Goal: Task Accomplishment & Management: Use online tool/utility

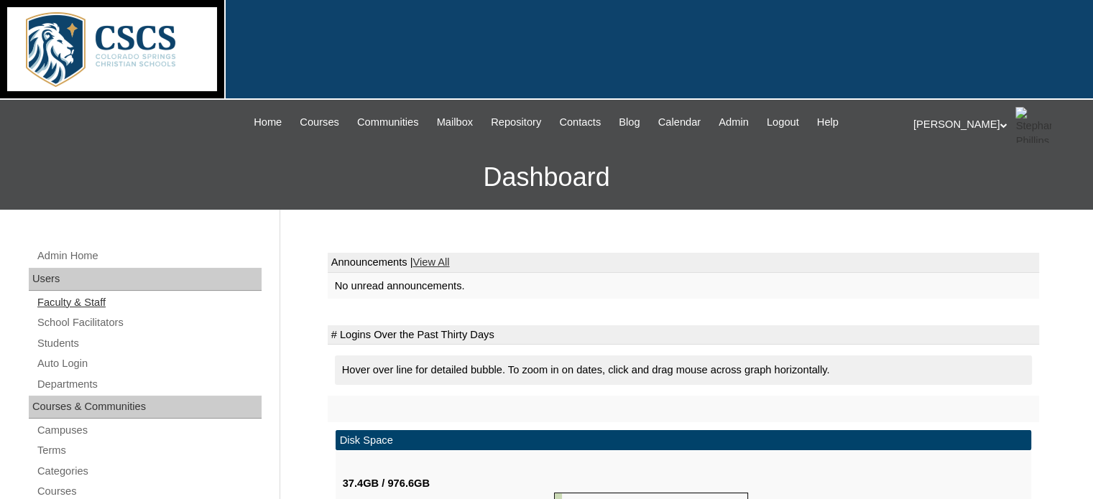
click at [72, 302] on link "Faculty & Staff" at bounding box center [149, 303] width 226 height 18
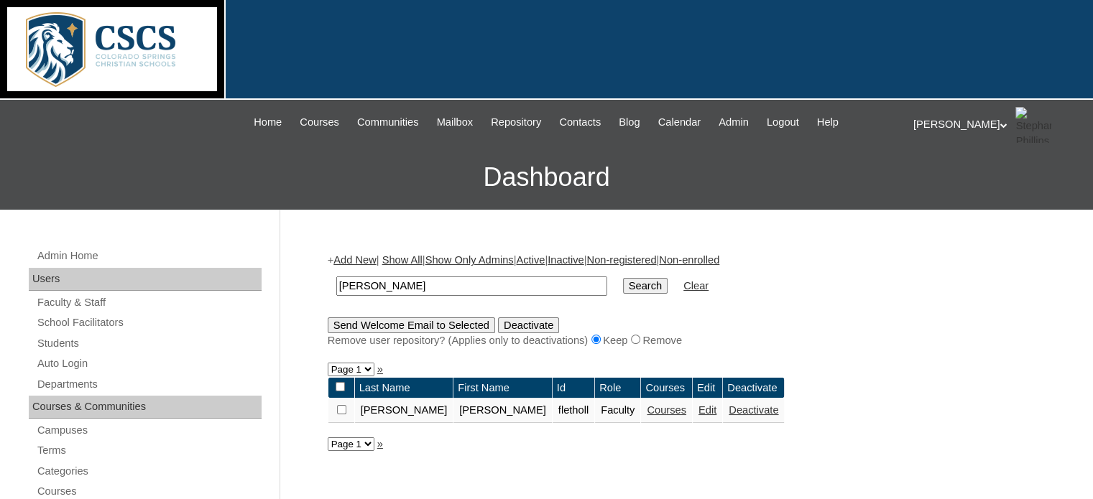
click at [647, 412] on link "Courses" at bounding box center [667, 409] width 40 height 11
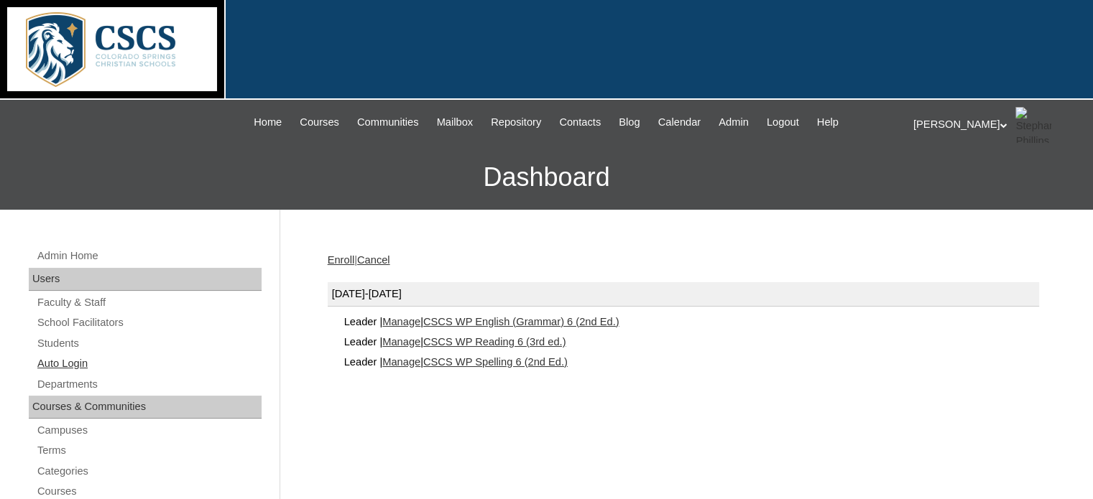
click at [65, 362] on link "Auto Login" at bounding box center [149, 364] width 226 height 18
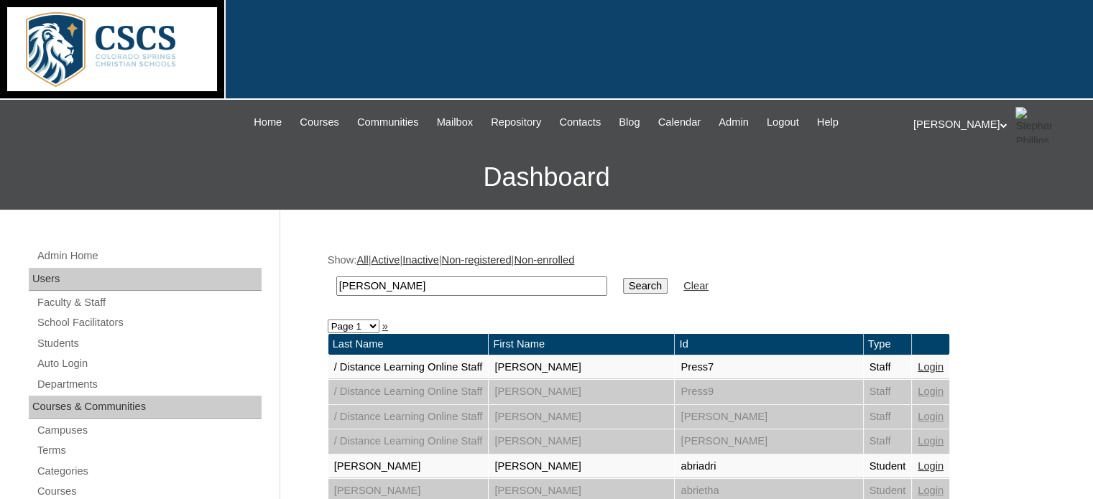
click at [623, 284] on input "Search" at bounding box center [645, 286] width 45 height 16
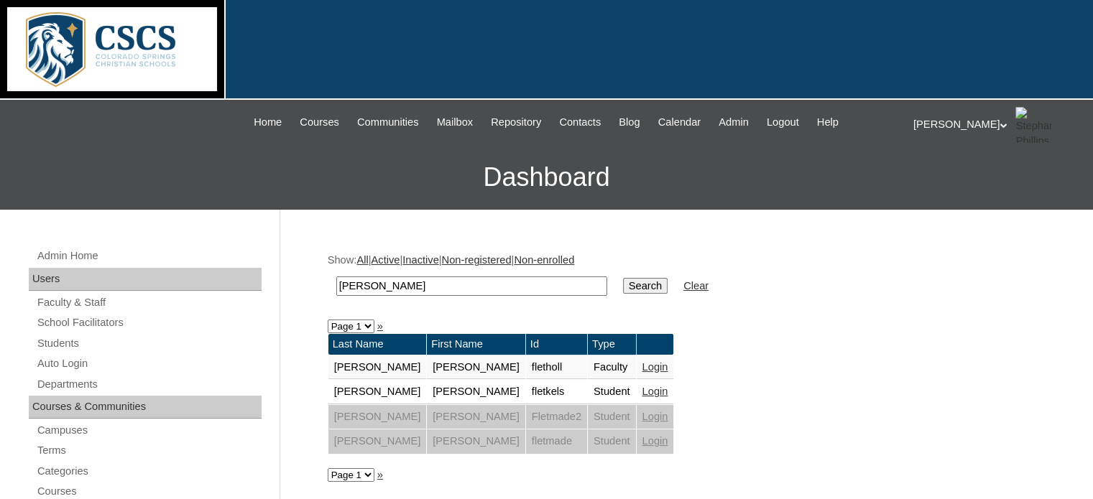
click at [642, 362] on link "Login" at bounding box center [655, 366] width 26 height 11
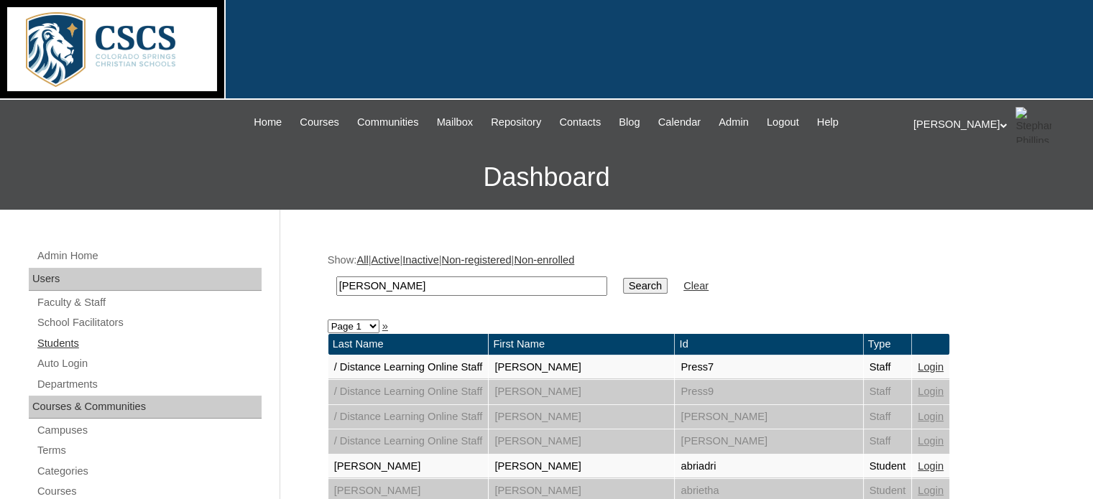
click at [55, 347] on link "Students" at bounding box center [149, 344] width 226 height 18
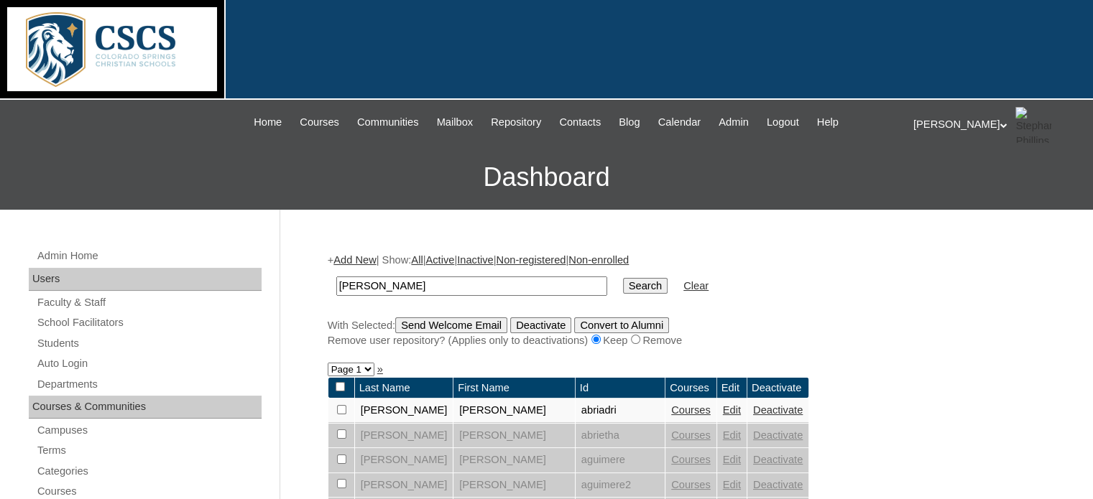
drag, startPoint x: 421, startPoint y: 286, endPoint x: 279, endPoint y: 282, distance: 142.3
type input "garen"
click at [623, 280] on input "Search" at bounding box center [645, 286] width 45 height 16
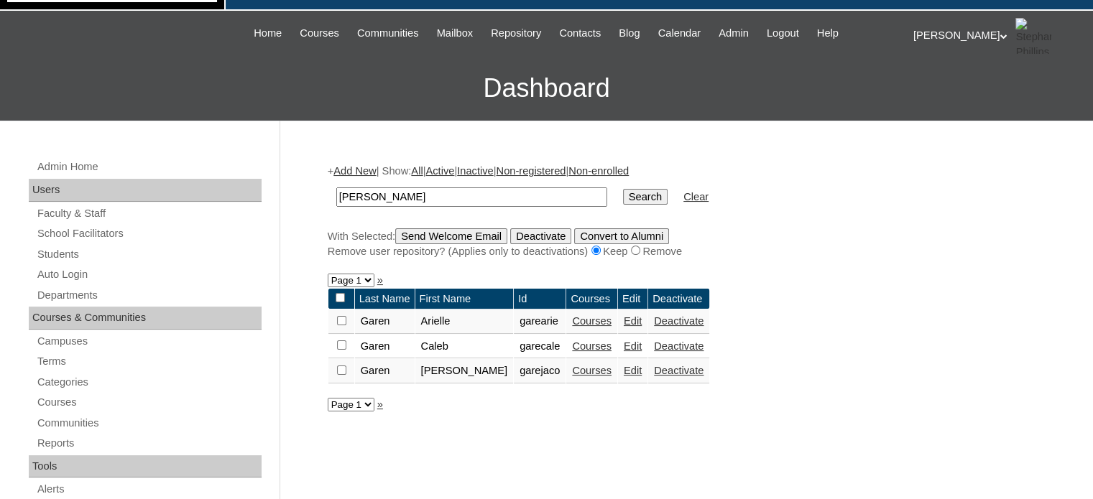
scroll to position [101, 0]
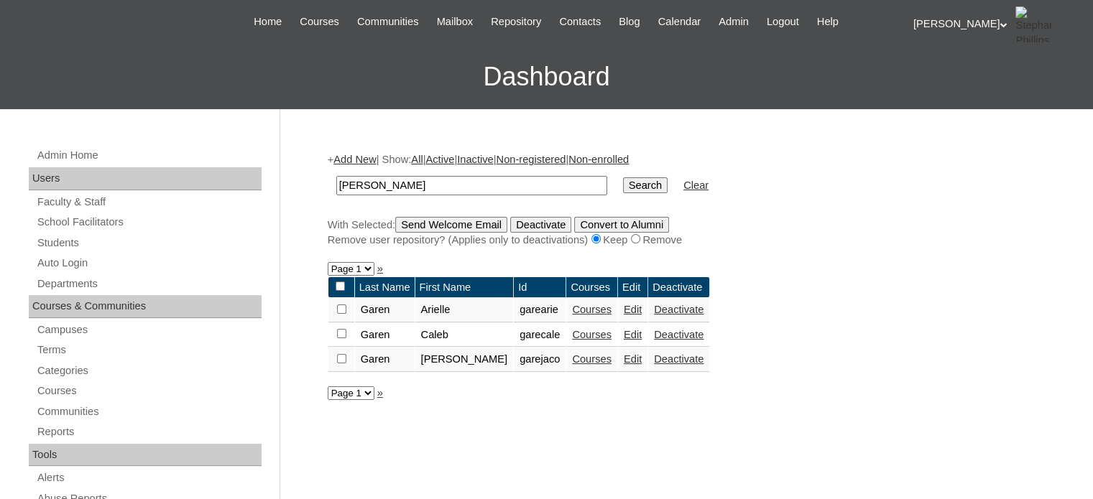
click at [573, 356] on link "Courses" at bounding box center [592, 358] width 40 height 11
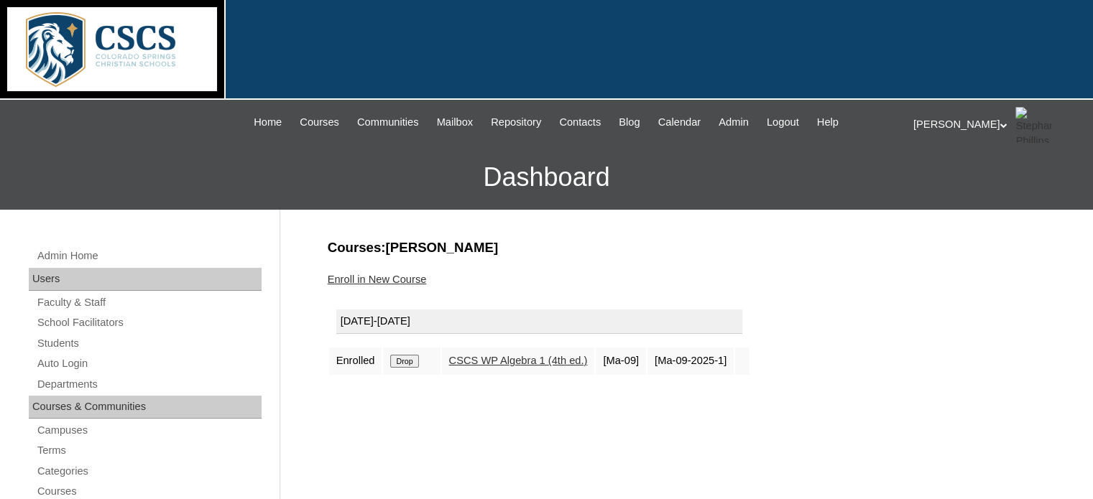
click at [503, 356] on link "CSCS WP Algebra 1 (4th ed.)" at bounding box center [518, 360] width 139 height 11
click at [745, 123] on span "Admin" at bounding box center [733, 122] width 30 height 17
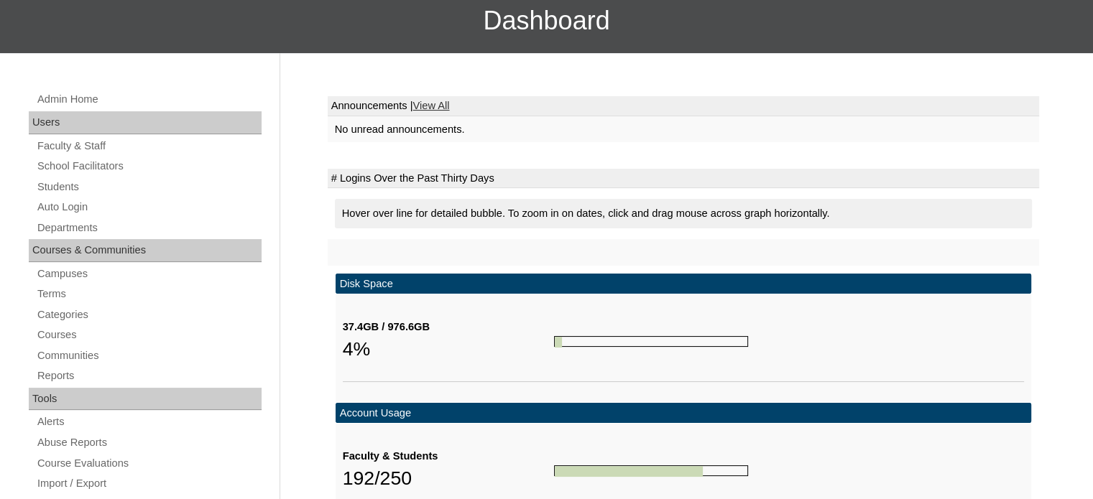
scroll to position [157, 0]
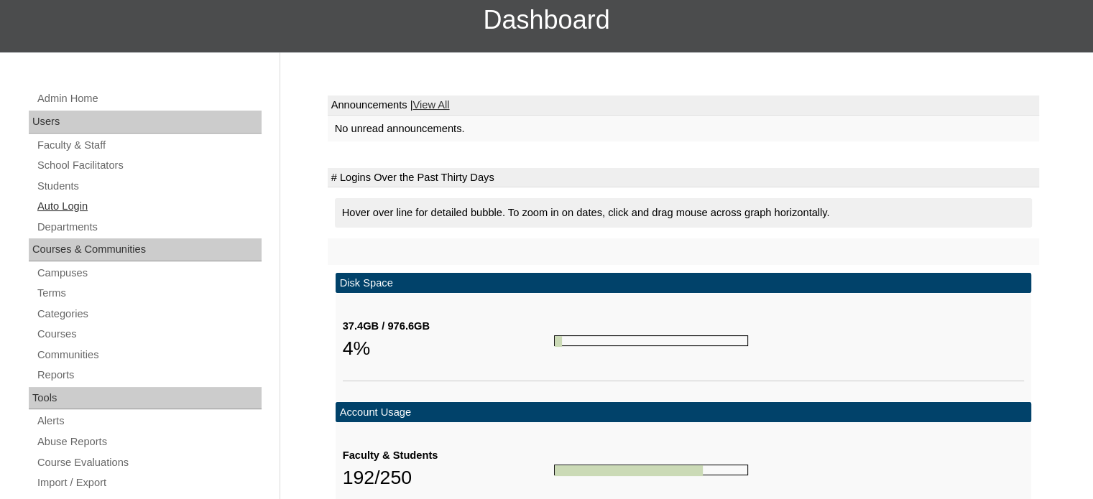
click at [69, 207] on link "Auto Login" at bounding box center [149, 207] width 226 height 18
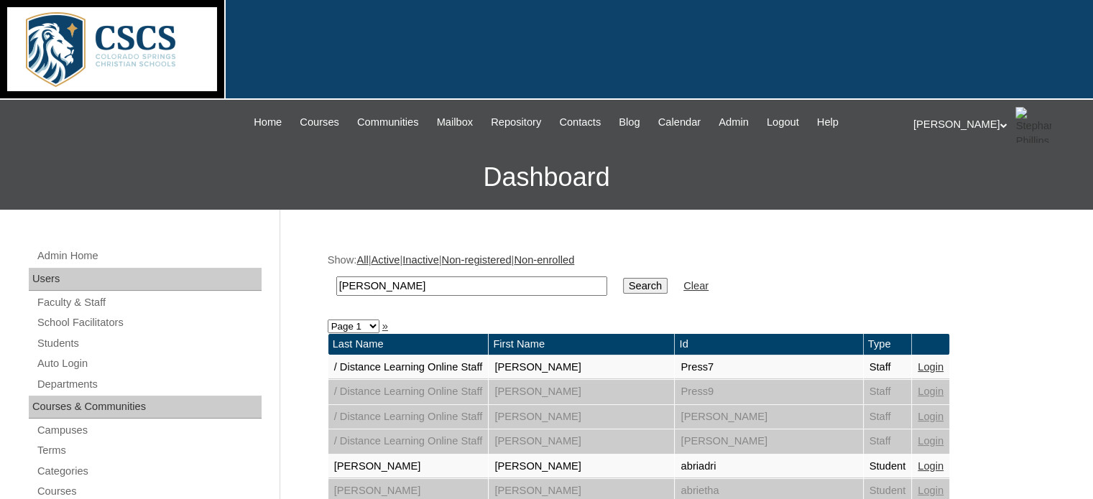
drag, startPoint x: 442, startPoint y: 292, endPoint x: 317, endPoint y: 287, distance: 125.1
type input "garen"
click at [623, 278] on input "Search" at bounding box center [645, 286] width 45 height 16
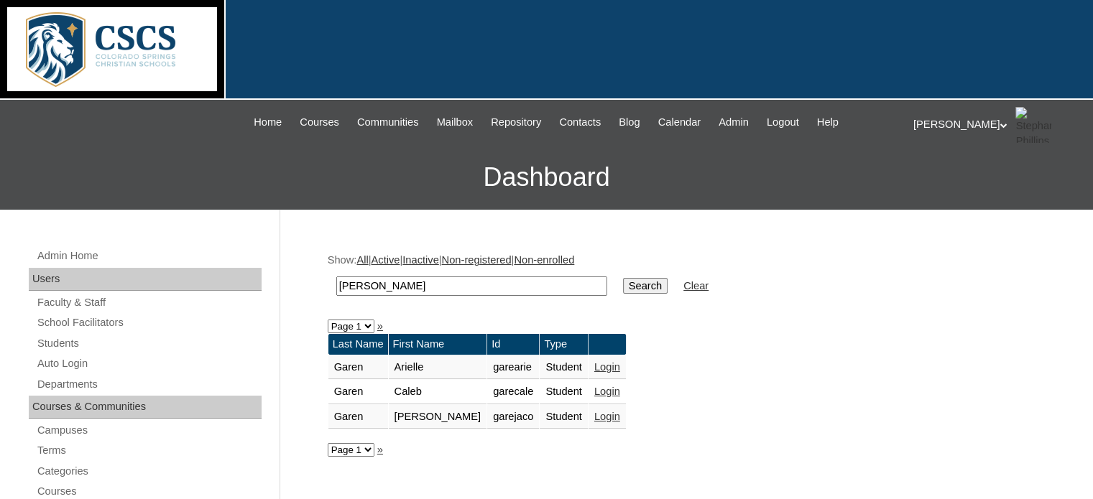
click at [594, 417] on link "Login" at bounding box center [607, 416] width 26 height 11
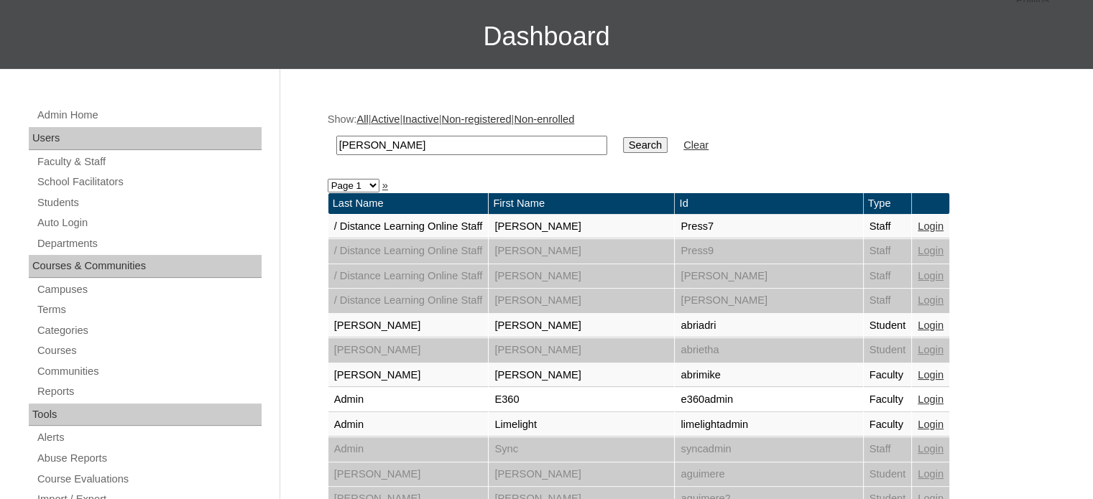
scroll to position [143, 0]
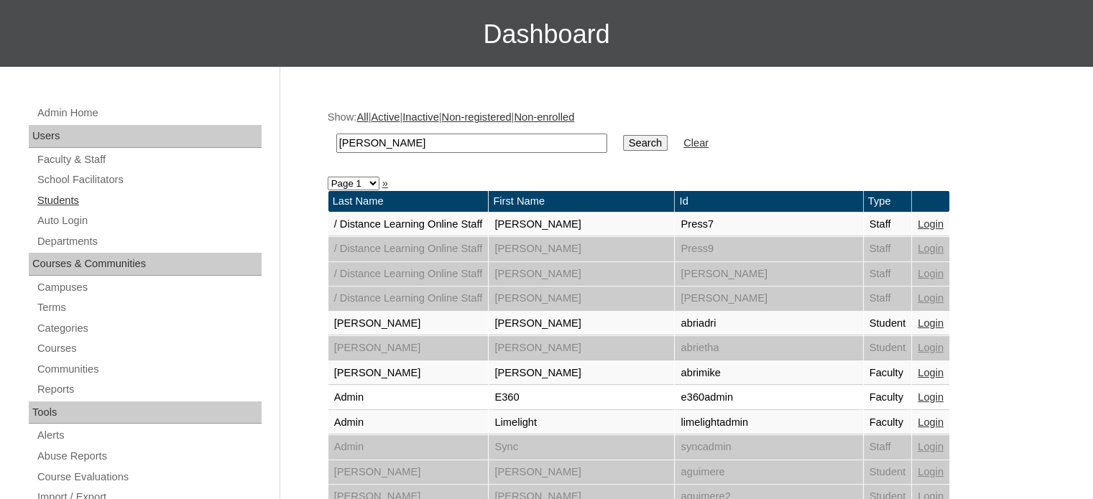
click at [64, 200] on link "Students" at bounding box center [149, 201] width 226 height 18
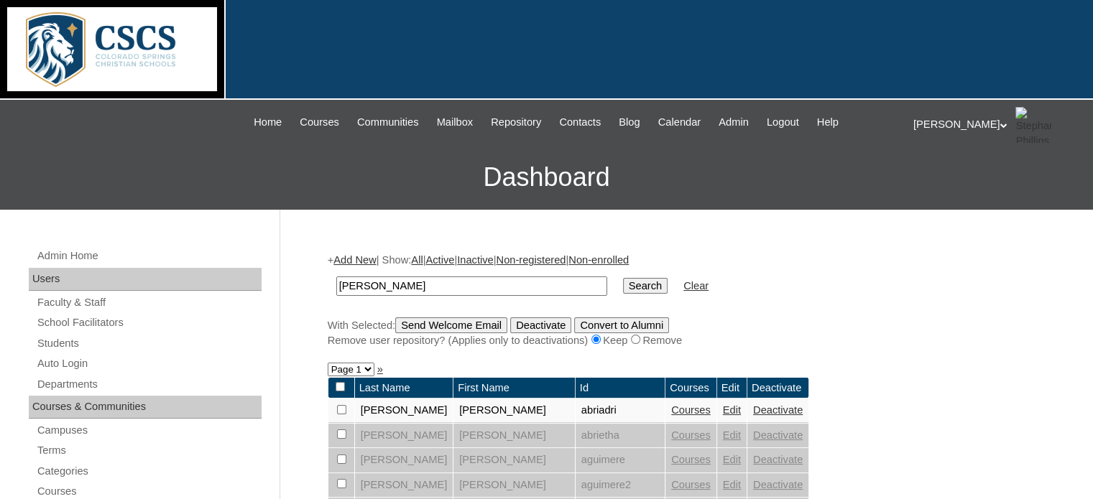
drag, startPoint x: 383, startPoint y: 287, endPoint x: 269, endPoint y: 283, distance: 114.3
type input "raph"
click at [623, 278] on input "Search" at bounding box center [645, 286] width 45 height 16
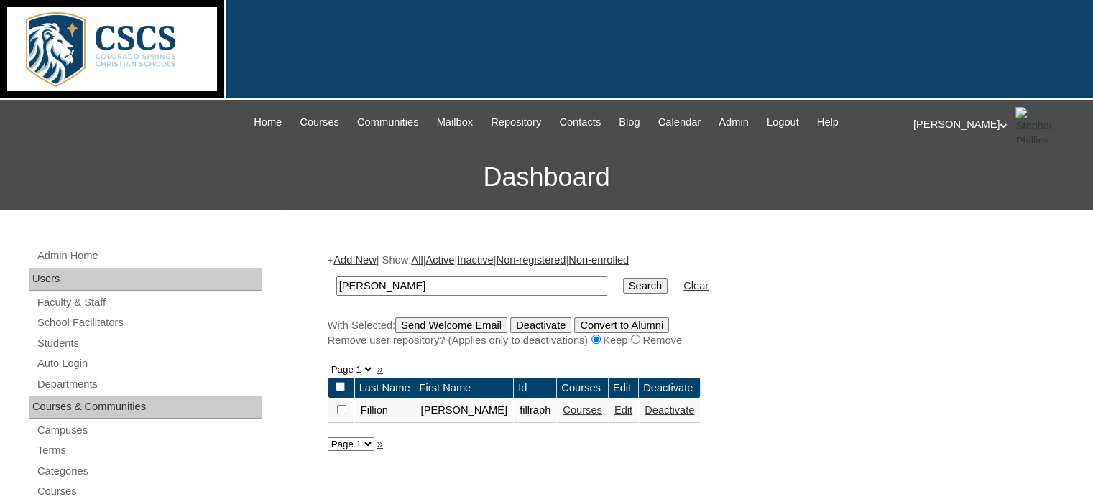
click at [563, 410] on link "Courses" at bounding box center [583, 409] width 40 height 11
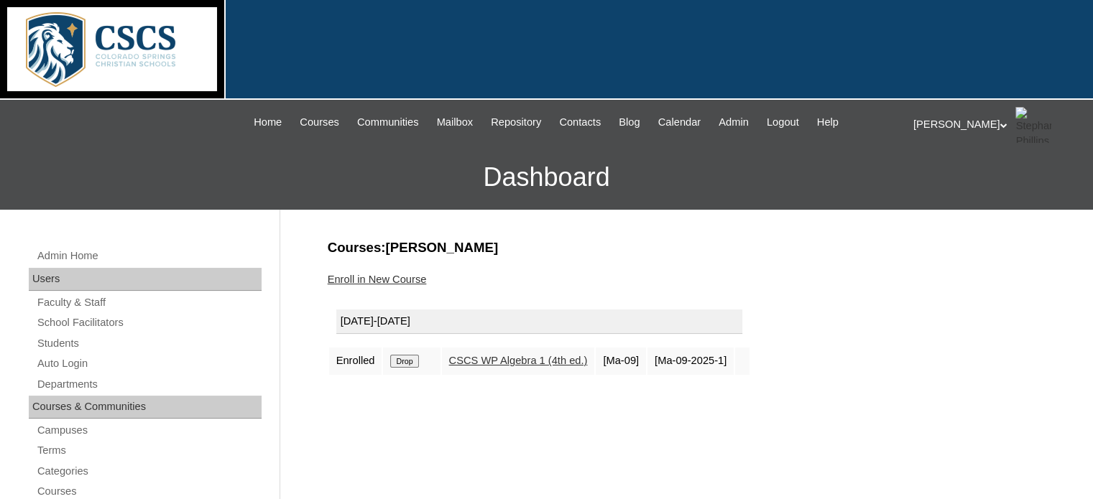
click at [503, 357] on link "CSCS WP Algebra 1 (4th ed.)" at bounding box center [518, 360] width 139 height 11
